Goal: Complete application form

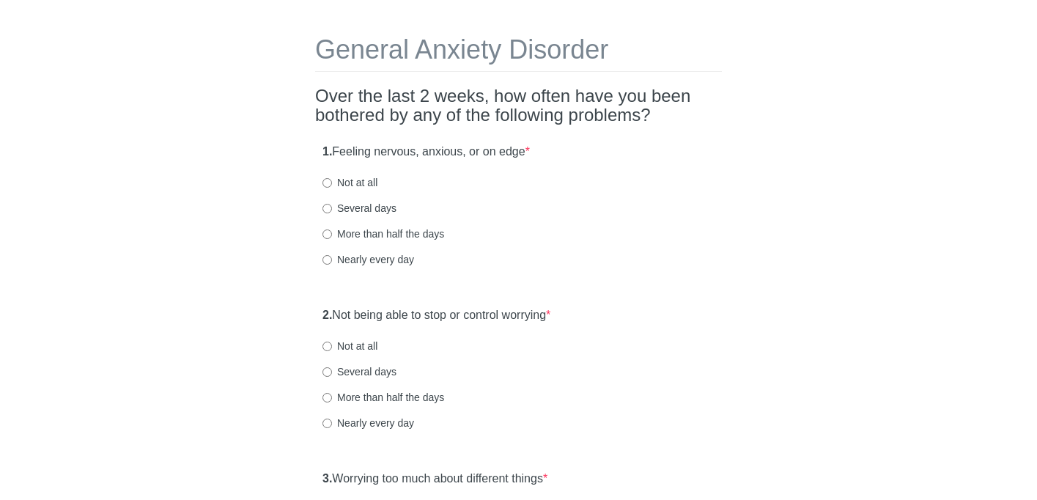
scroll to position [53, 0]
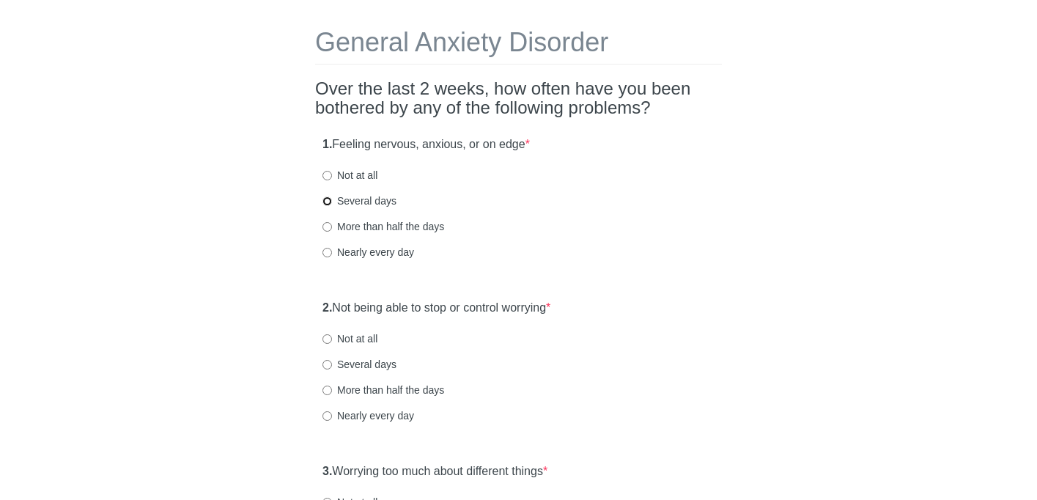
click at [329, 199] on input "Several days" at bounding box center [327, 201] width 10 height 10
radio input "true"
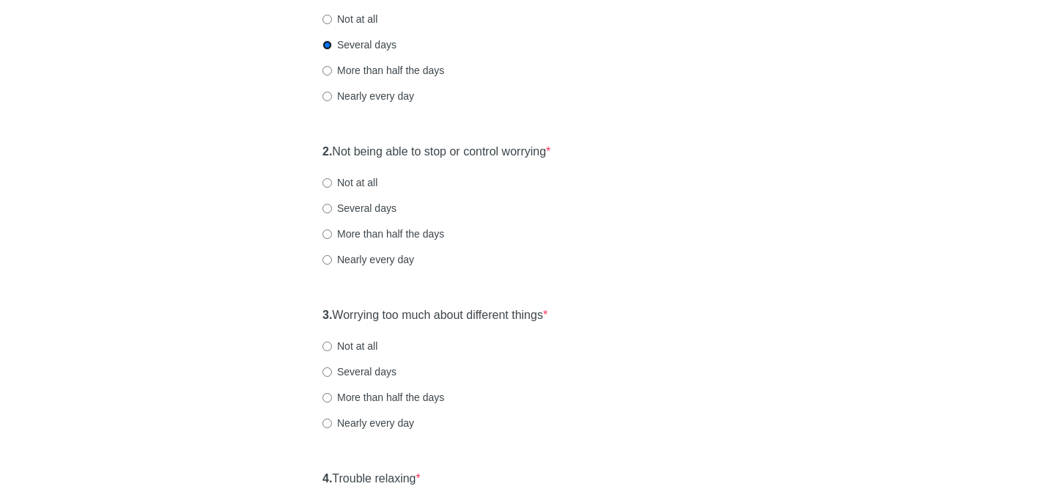
scroll to position [212, 0]
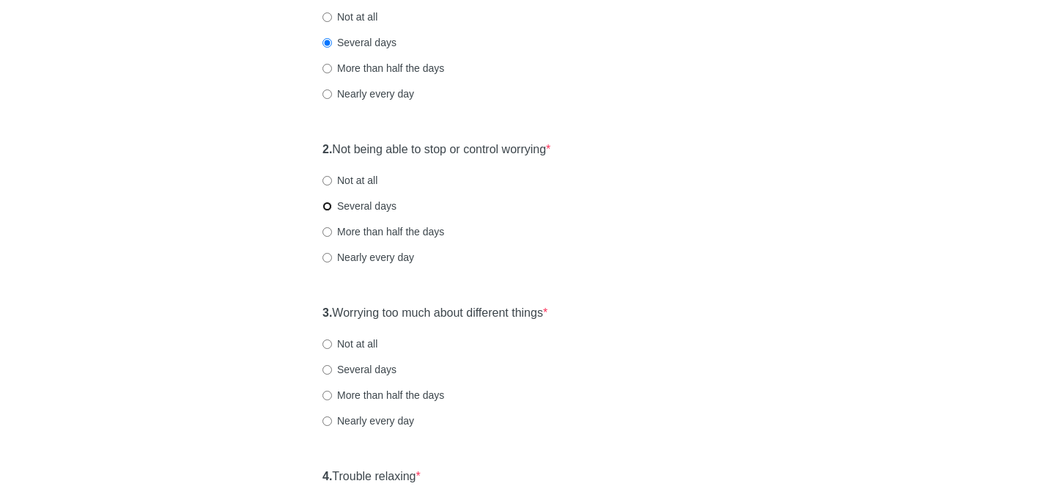
click at [330, 204] on input "Several days" at bounding box center [327, 207] width 10 height 10
radio input "true"
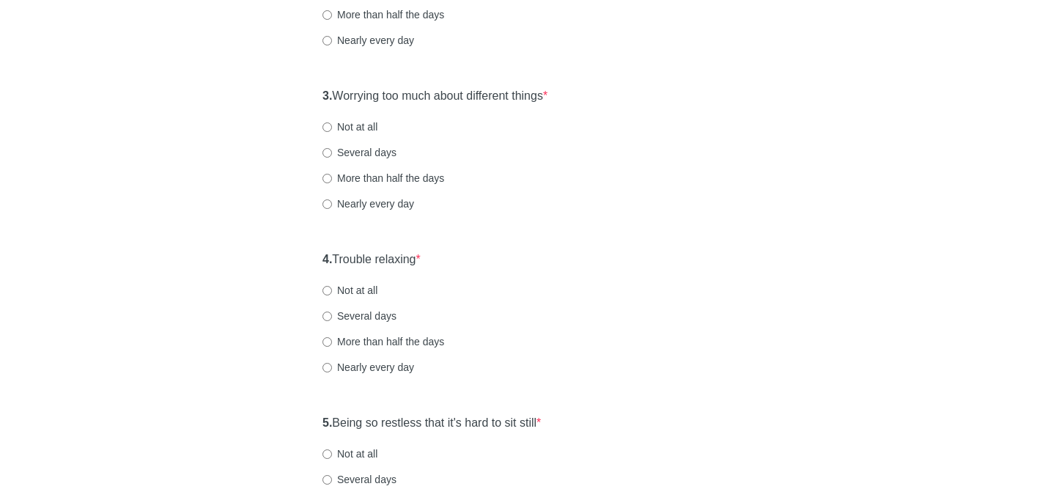
scroll to position [436, 0]
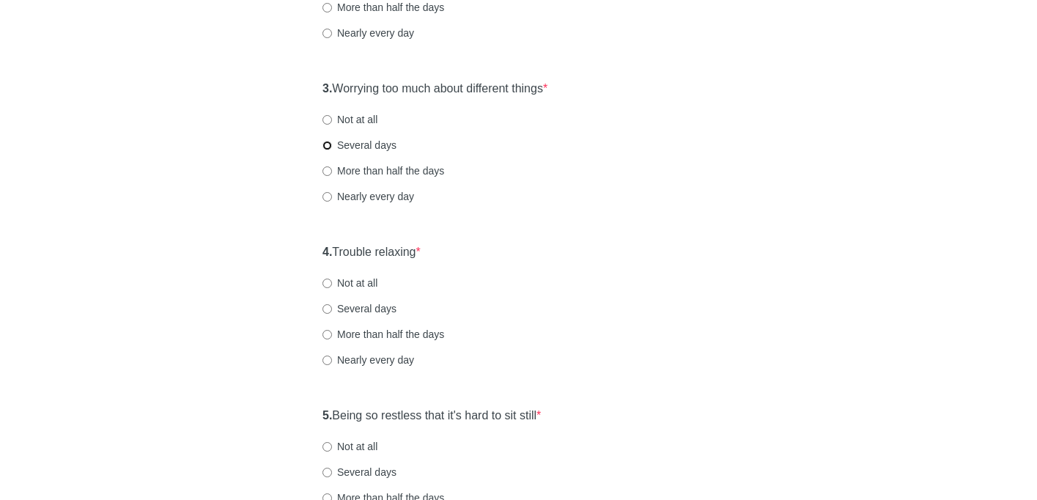
click at [328, 144] on input "Several days" at bounding box center [327, 146] width 10 height 10
radio input "true"
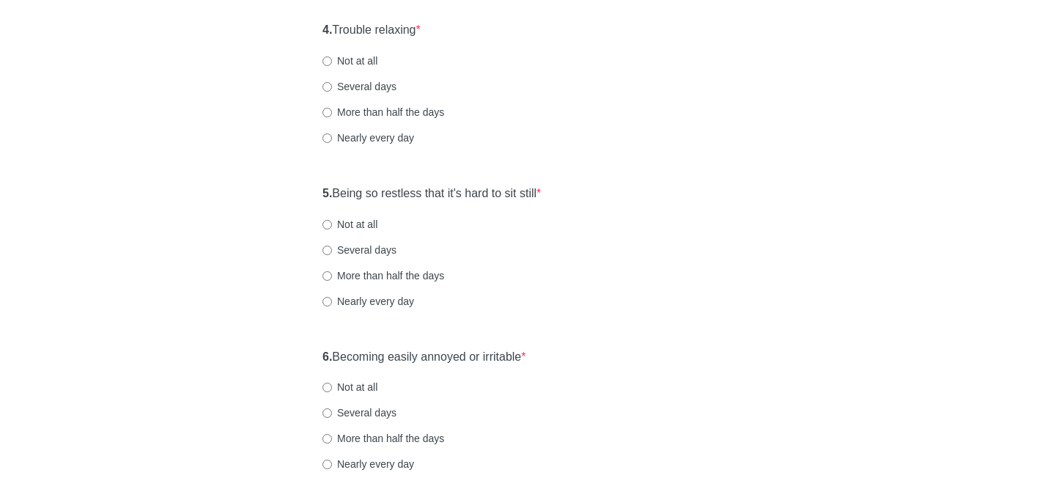
scroll to position [660, 0]
click at [325, 108] on input "More than half the days" at bounding box center [327, 111] width 10 height 10
radio input "true"
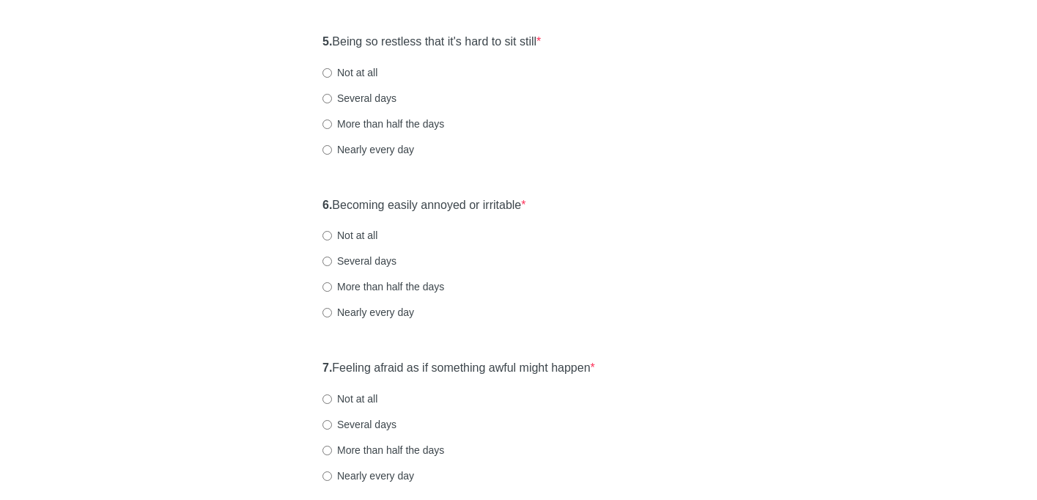
scroll to position [813, 0]
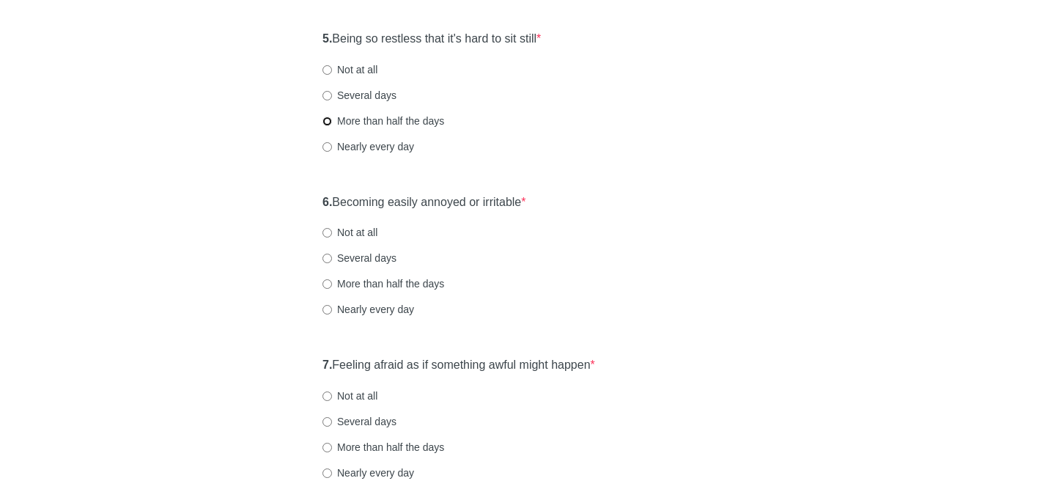
click at [327, 121] on input "More than half the days" at bounding box center [327, 122] width 10 height 10
radio input "true"
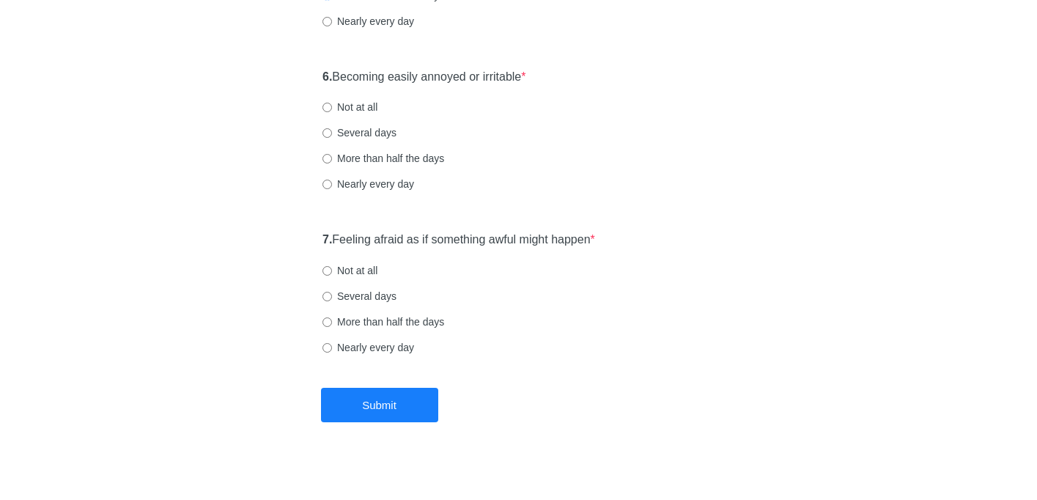
scroll to position [942, 0]
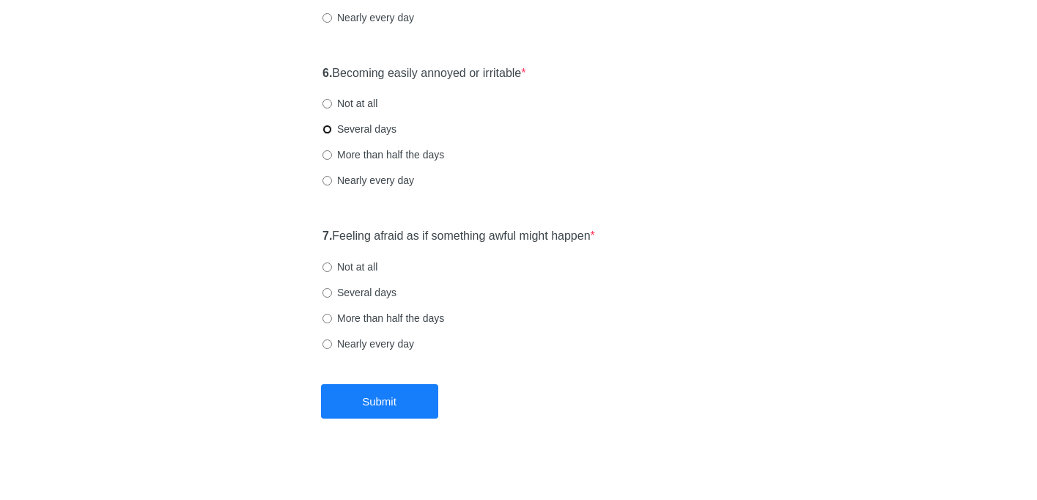
click at [329, 133] on input "Several days" at bounding box center [327, 130] width 10 height 10
radio input "true"
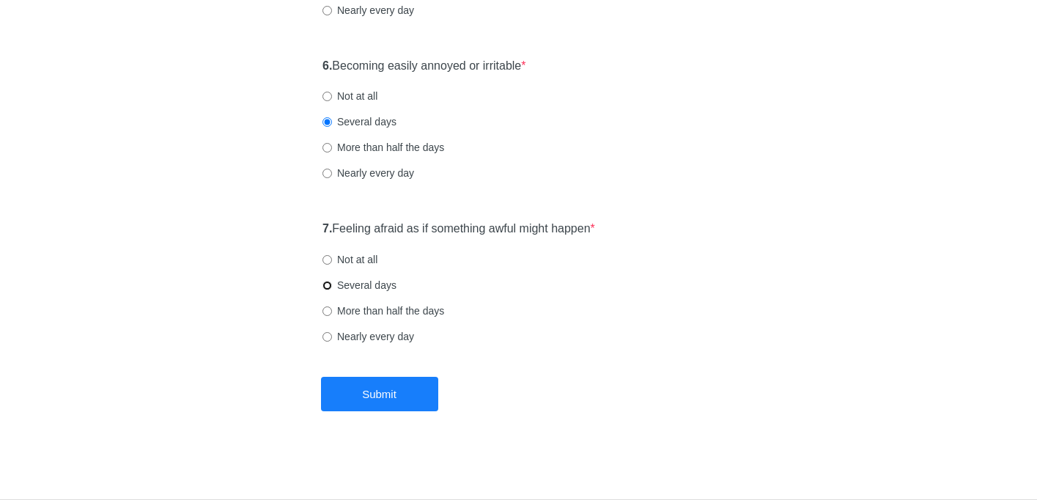
click at [328, 289] on input "Several days" at bounding box center [327, 286] width 10 height 10
radio input "true"
click at [392, 388] on button "Submit" at bounding box center [379, 394] width 117 height 34
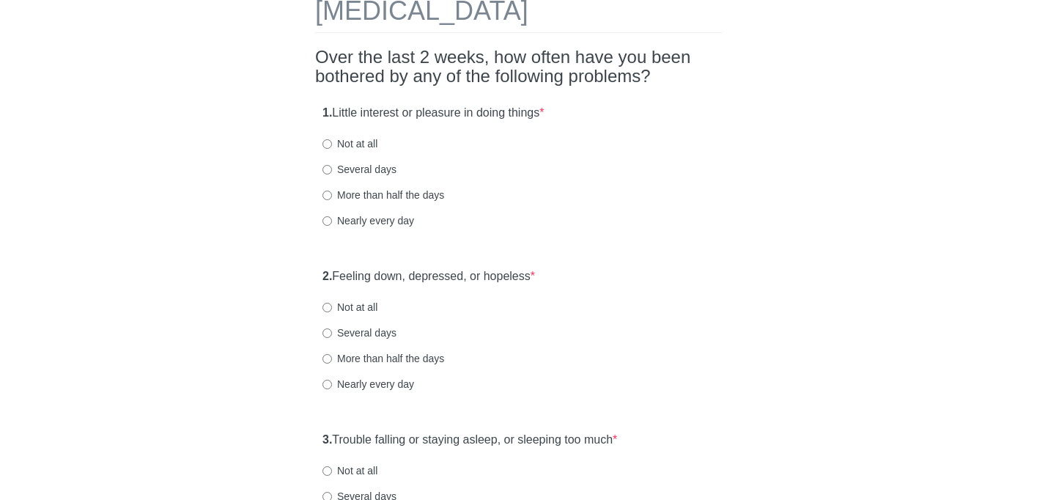
scroll to position [82, 0]
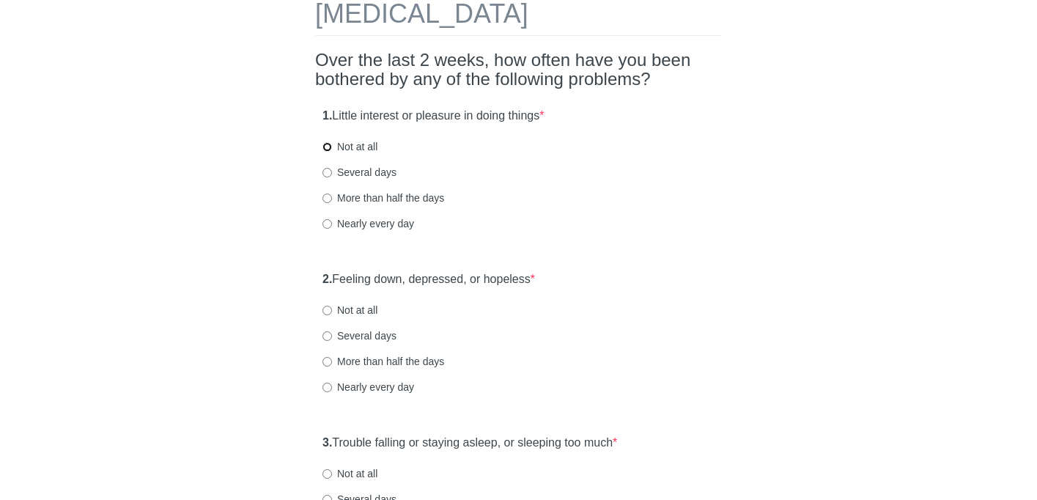
click at [328, 142] on input "Not at all" at bounding box center [327, 147] width 10 height 10
radio input "true"
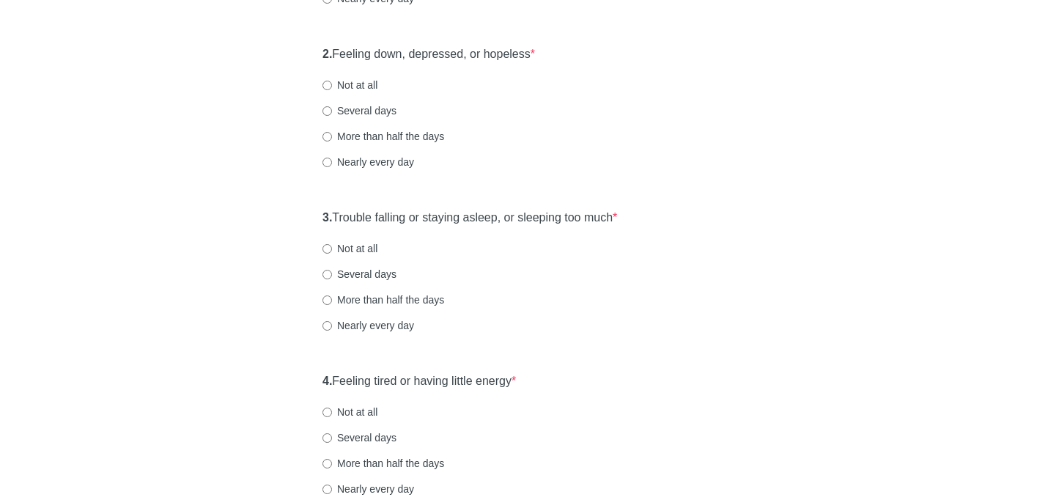
scroll to position [308, 0]
click at [329, 110] on input "Several days" at bounding box center [327, 111] width 10 height 10
radio input "true"
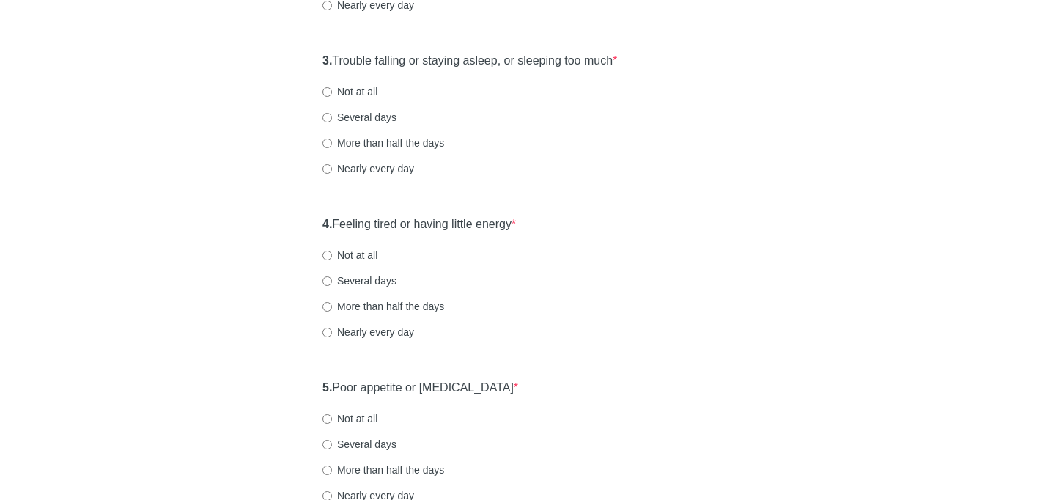
scroll to position [469, 0]
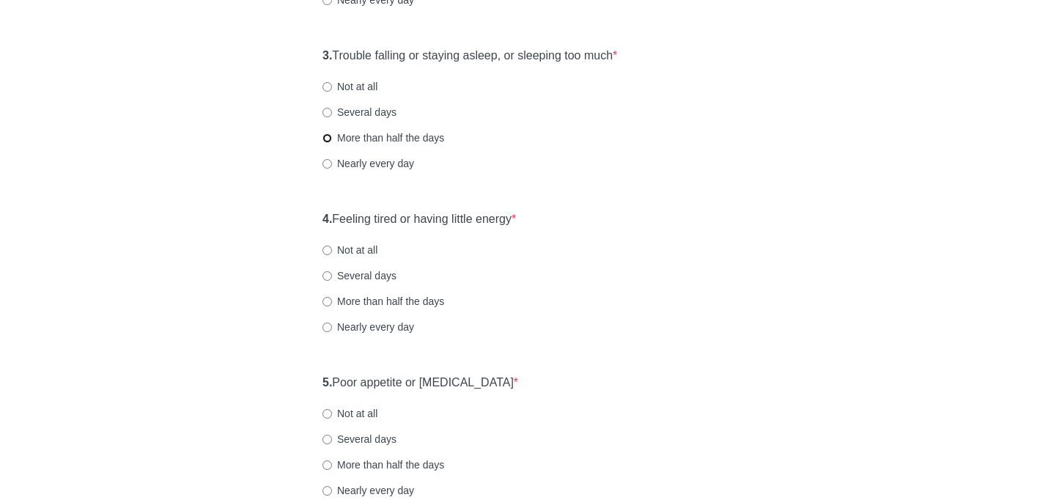
click at [328, 141] on input "More than half the days" at bounding box center [327, 138] width 10 height 10
radio input "true"
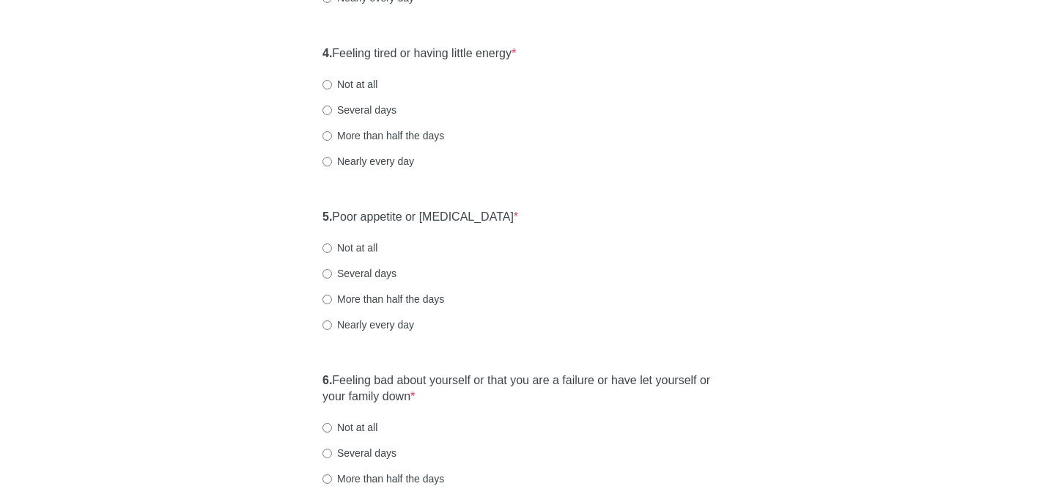
scroll to position [636, 0]
click at [328, 135] on input "More than half the days" at bounding box center [327, 135] width 10 height 10
radio input "true"
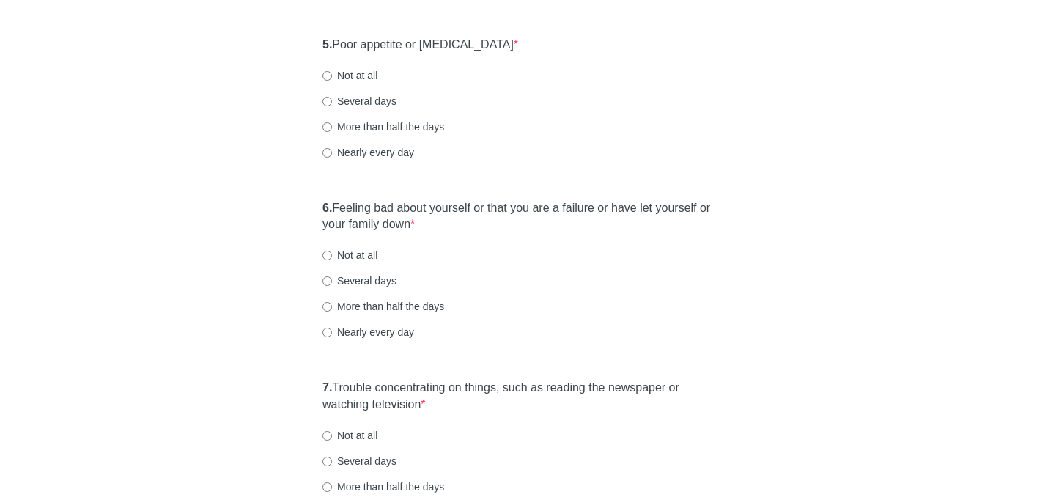
scroll to position [808, 0]
click at [328, 99] on input "Several days" at bounding box center [327, 101] width 10 height 10
radio input "true"
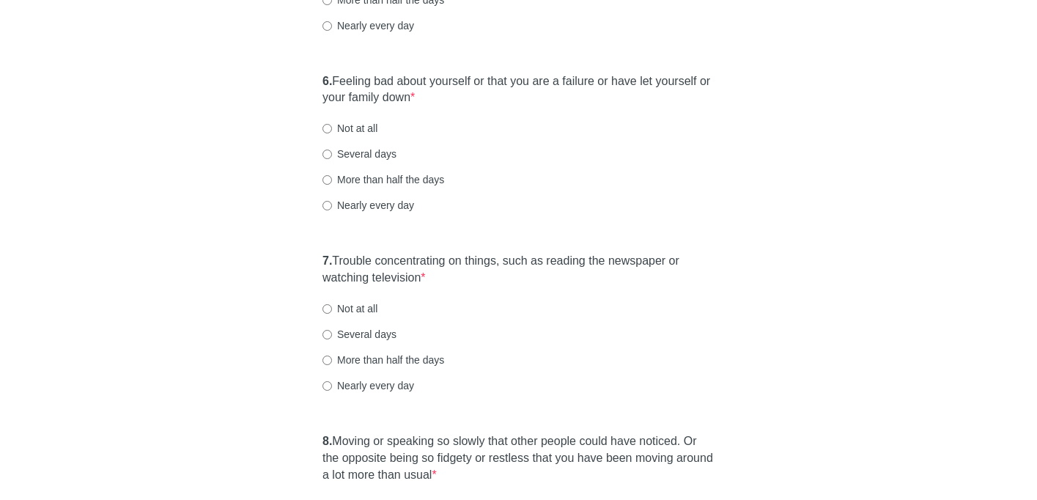
scroll to position [934, 0]
click at [326, 152] on input "Several days" at bounding box center [327, 154] width 10 height 10
radio input "true"
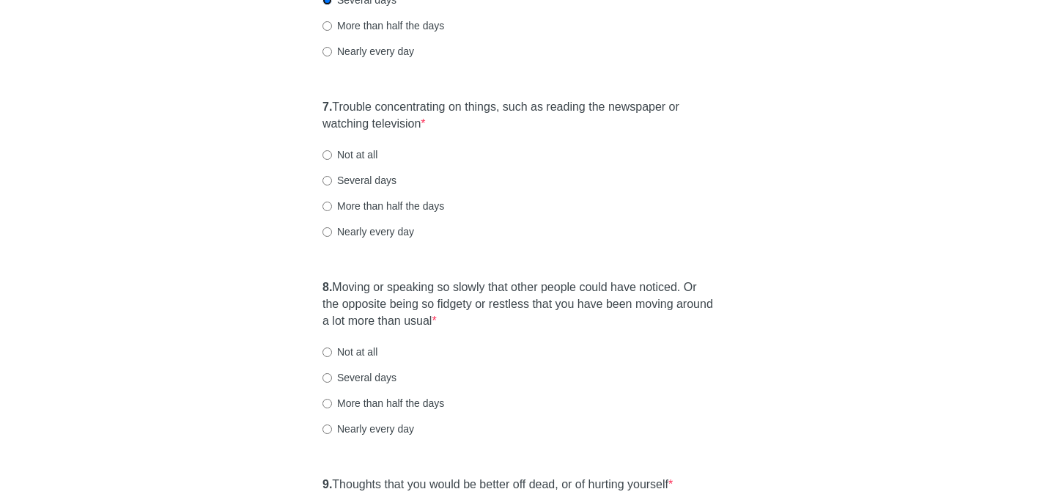
scroll to position [1093, 0]
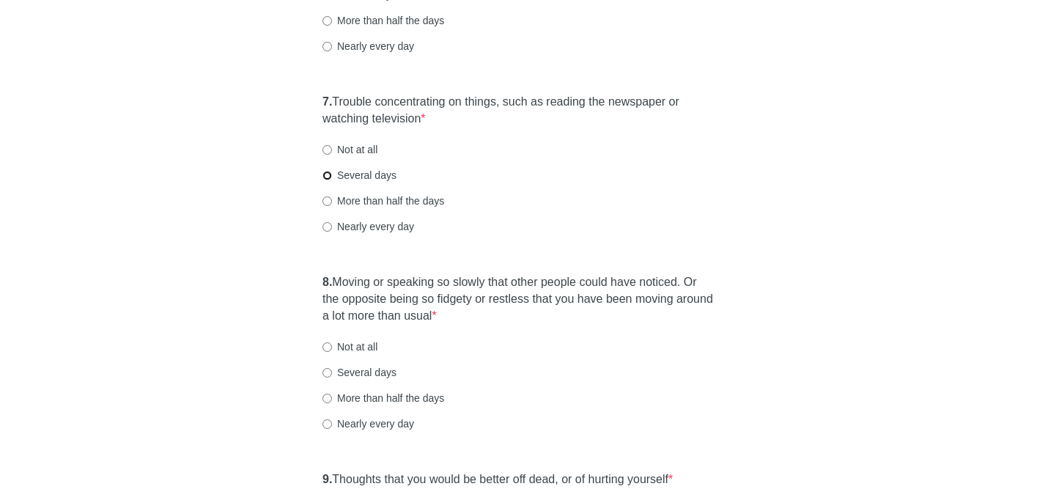
click at [327, 176] on input "Several days" at bounding box center [327, 176] width 10 height 10
radio input "true"
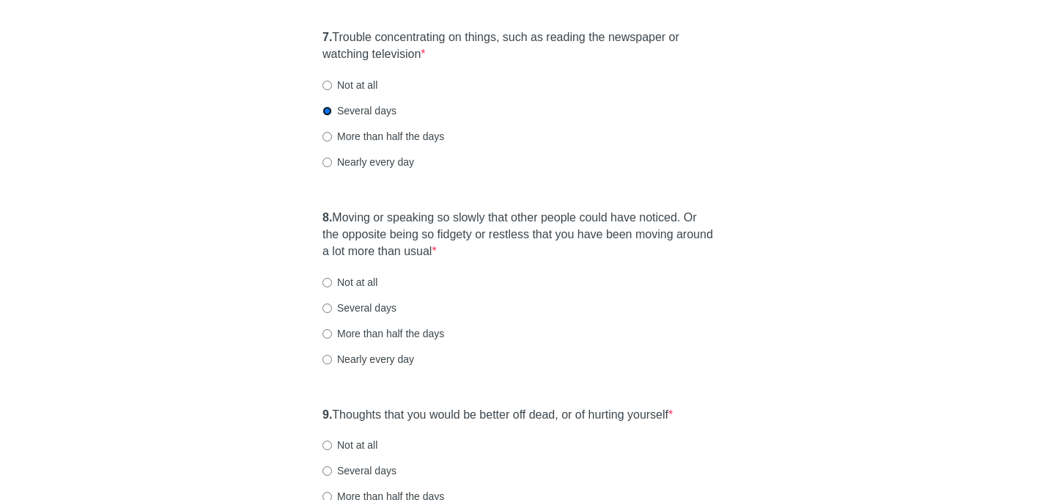
scroll to position [1243, 0]
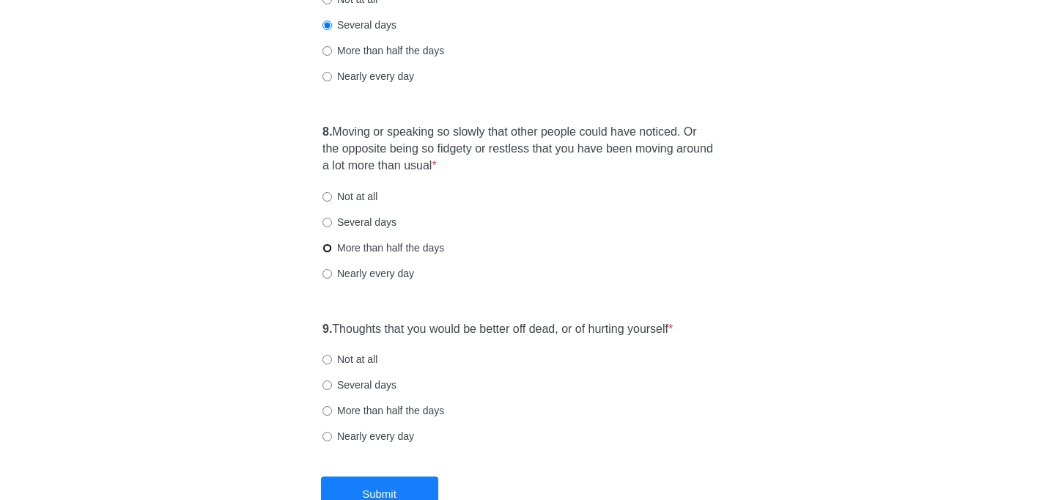
click at [331, 248] on input "More than half the days" at bounding box center [327, 248] width 10 height 10
radio input "true"
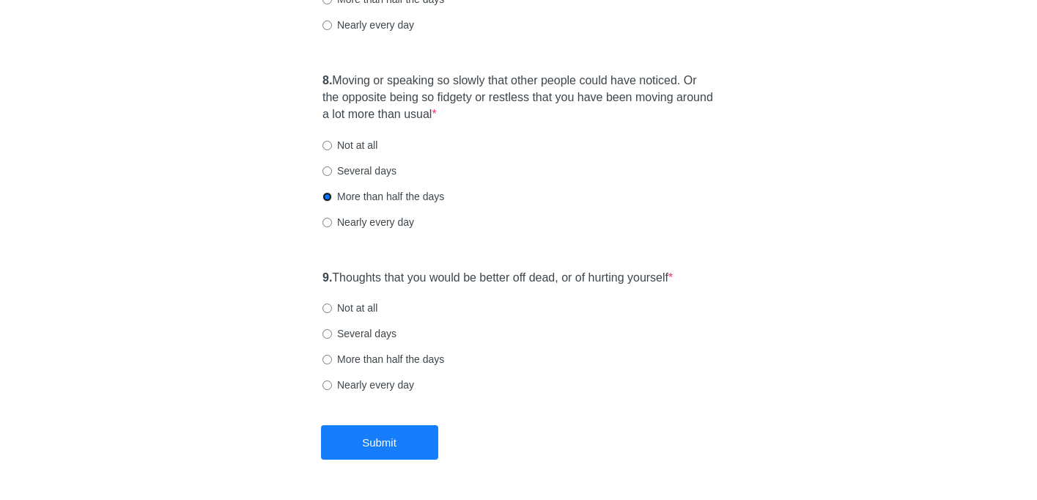
scroll to position [1342, 0]
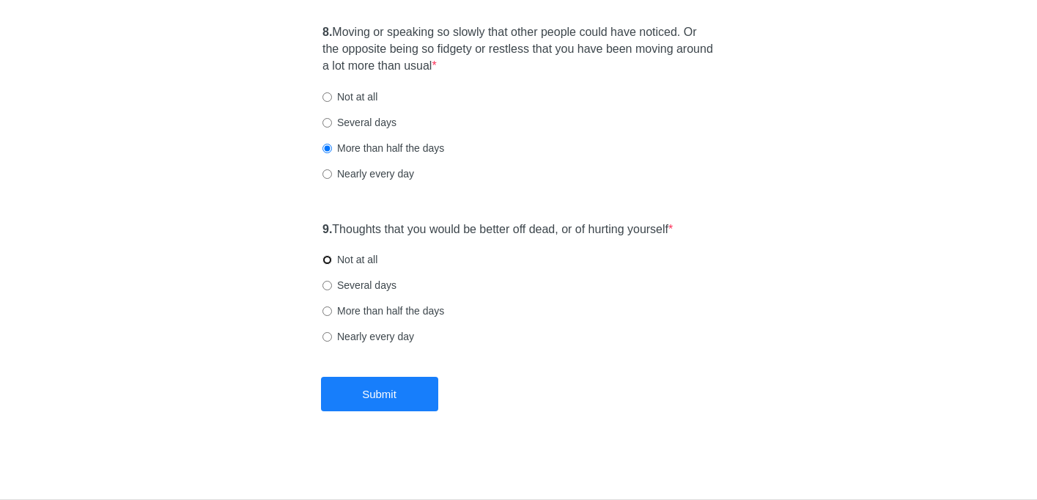
click at [328, 259] on input "Not at all" at bounding box center [327, 260] width 10 height 10
radio input "true"
click at [385, 385] on button "Submit" at bounding box center [379, 394] width 117 height 34
